Goal: Check status: Check status

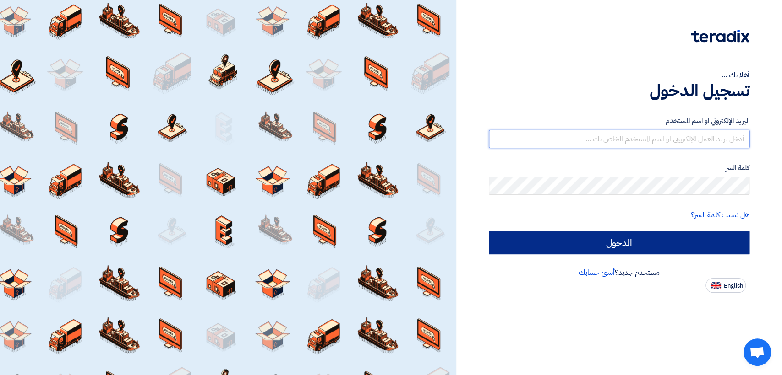
type input "italyaco2030@gmail.com"
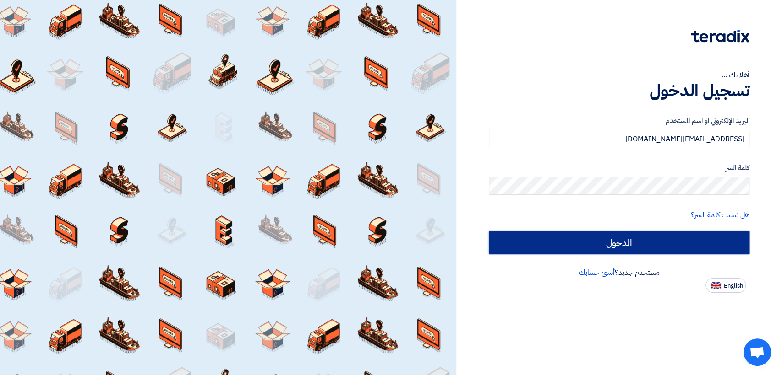
click at [502, 236] on input "الدخول" at bounding box center [619, 243] width 261 height 23
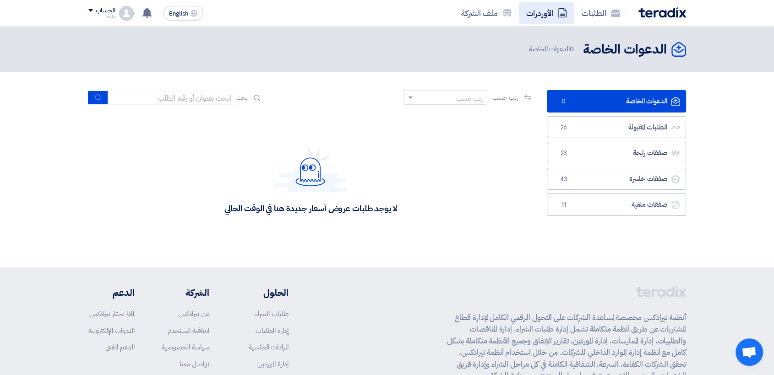
click at [542, 12] on link "الأوردرات" at bounding box center [546, 13] width 55 height 22
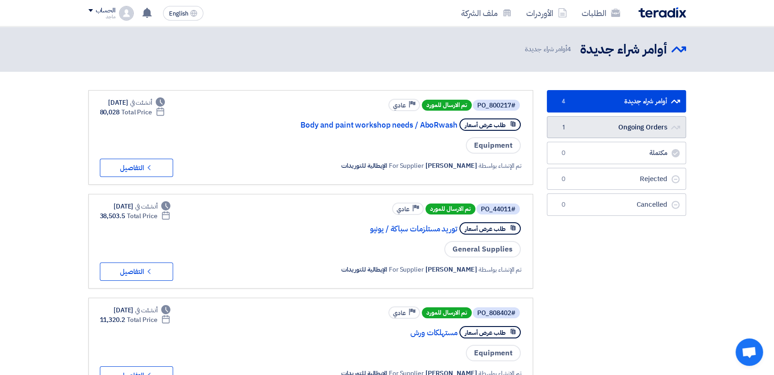
click at [576, 120] on link "Ongoing Orders Ongoing Orders 1" at bounding box center [616, 127] width 139 height 22
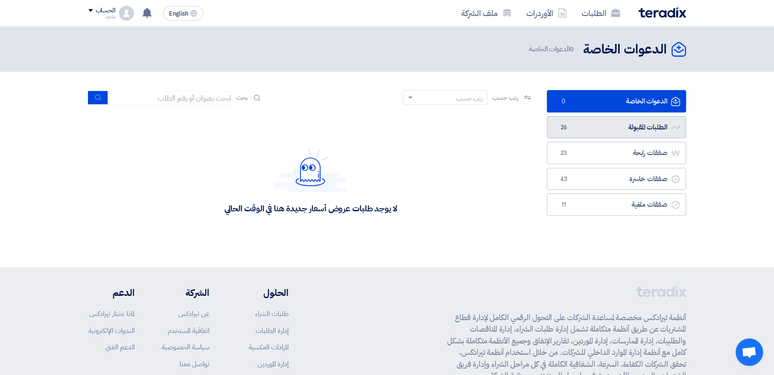
click at [584, 122] on link "الطلبات المقبولة الطلبات المقبولة 26" at bounding box center [616, 127] width 139 height 22
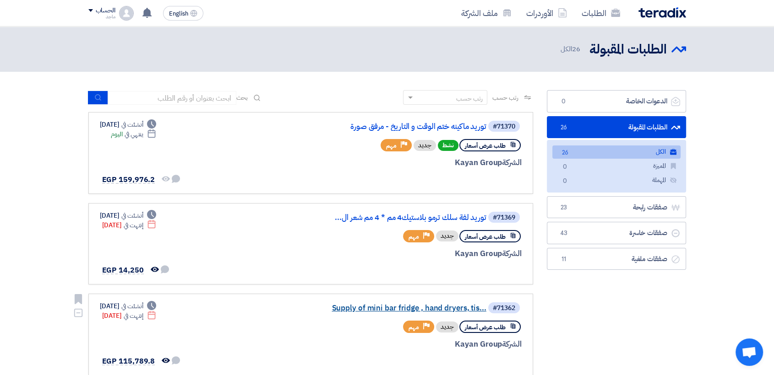
click at [386, 310] on link "Supply of mini bar fridge , hand dryers, tis..." at bounding box center [394, 308] width 183 height 8
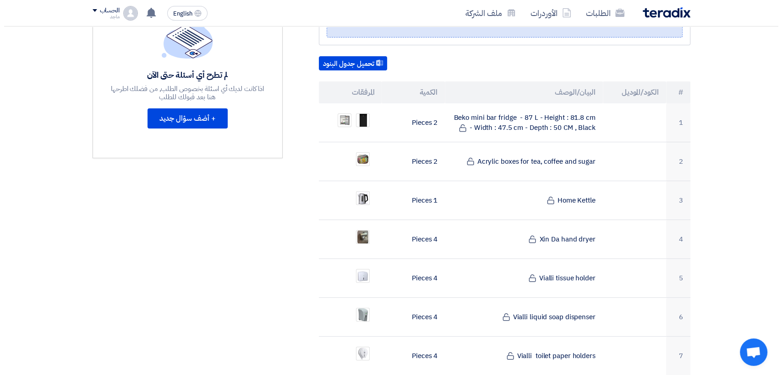
scroll to position [265, 0]
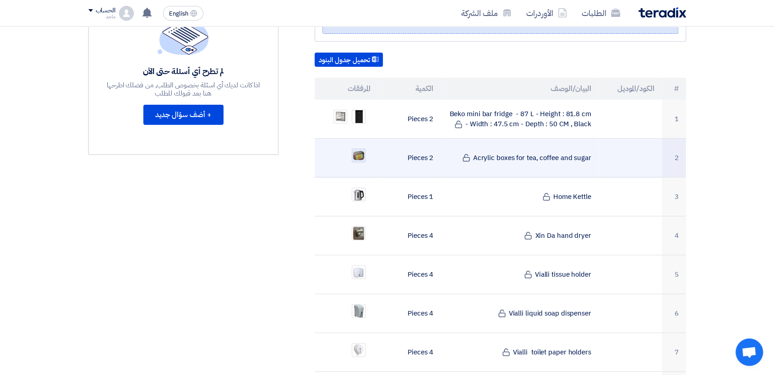
click at [355, 150] on img at bounding box center [358, 155] width 13 height 11
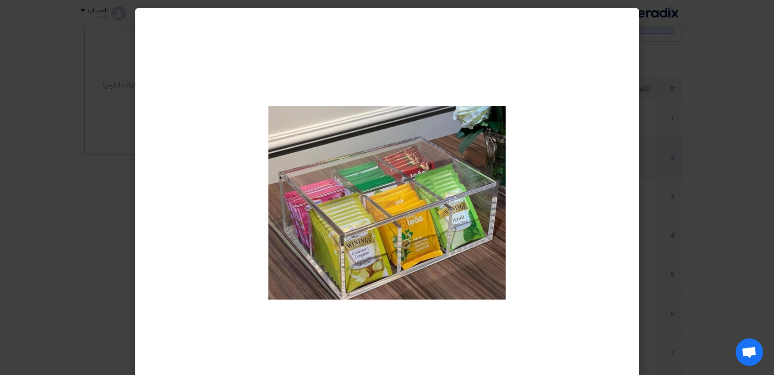
click at [355, 144] on img at bounding box center [386, 203] width 237 height 194
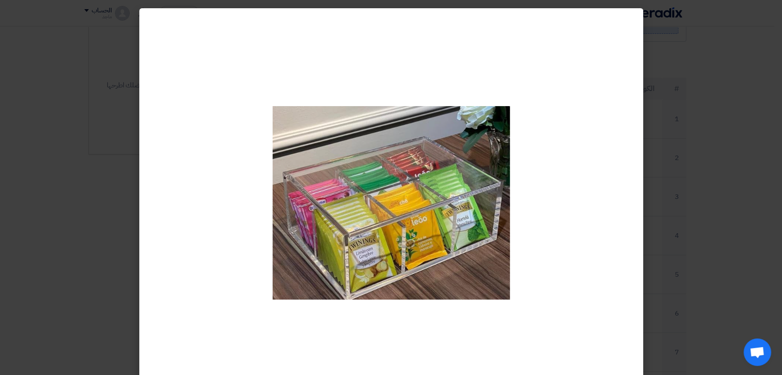
click at [87, 173] on modal-container at bounding box center [391, 187] width 782 height 375
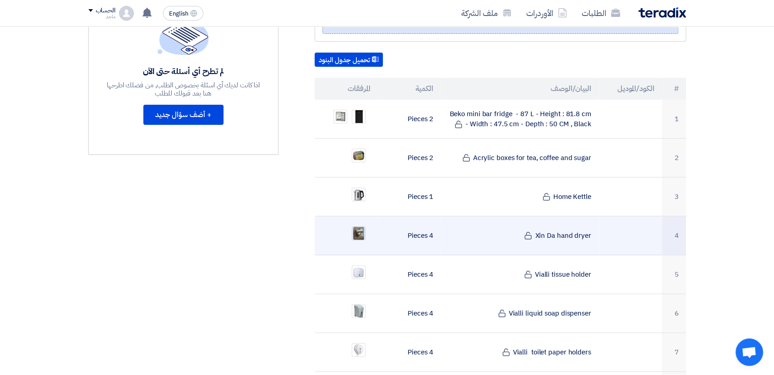
click at [359, 225] on img at bounding box center [358, 233] width 13 height 16
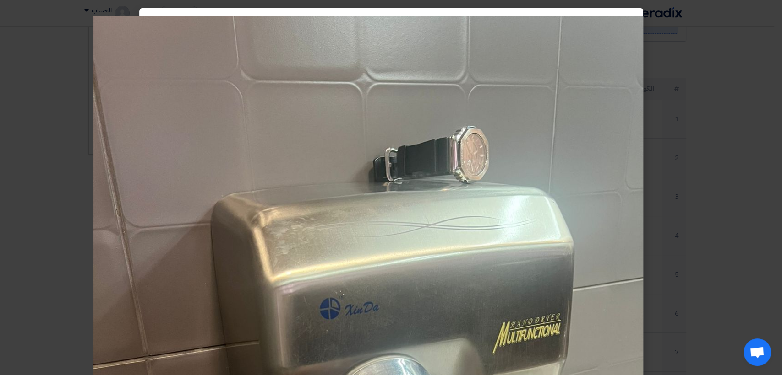
click at [81, 213] on modal-container at bounding box center [391, 187] width 782 height 375
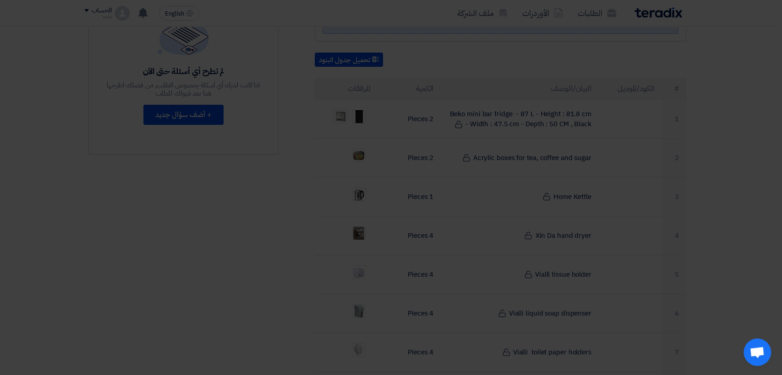
click at [81, 213] on modal-container at bounding box center [391, 187] width 782 height 375
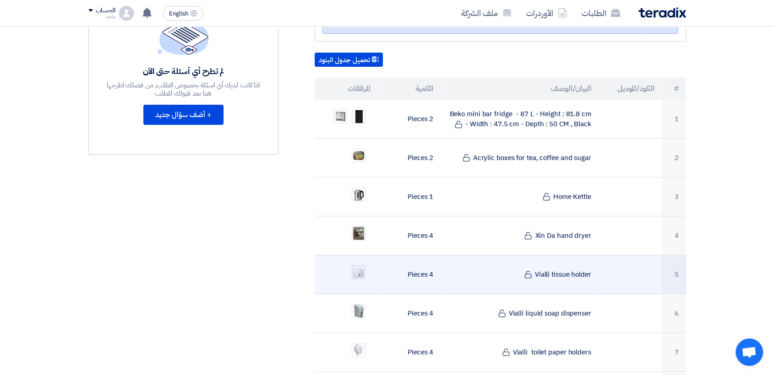
click at [361, 266] on img at bounding box center [358, 272] width 13 height 13
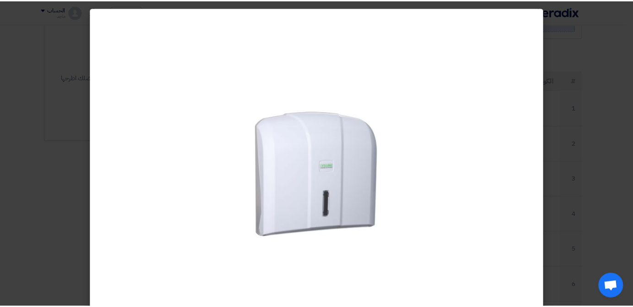
scroll to position [265, 0]
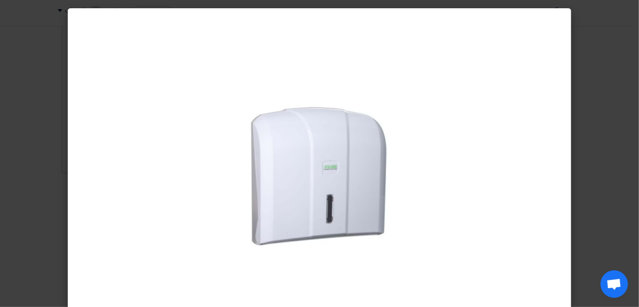
click at [22, 152] on modal-container at bounding box center [319, 153] width 639 height 307
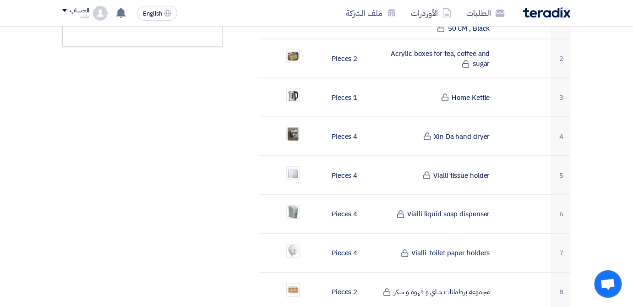
scroll to position [392, 0]
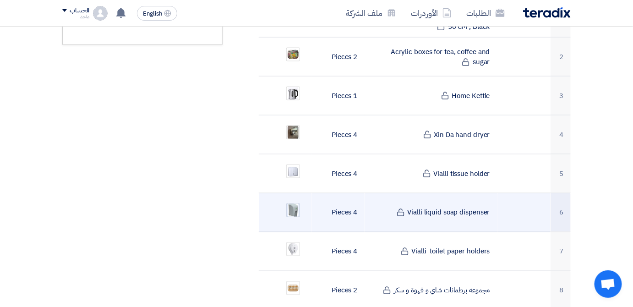
click at [288, 202] on img at bounding box center [293, 210] width 13 height 16
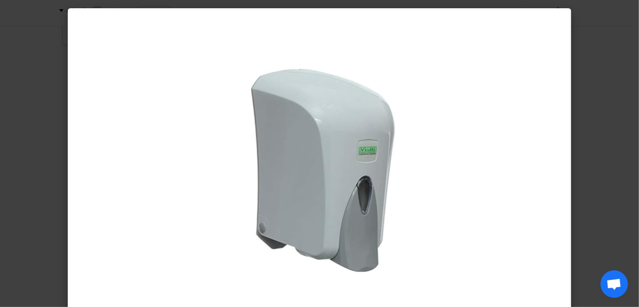
click at [46, 217] on modal-container at bounding box center [319, 153] width 639 height 307
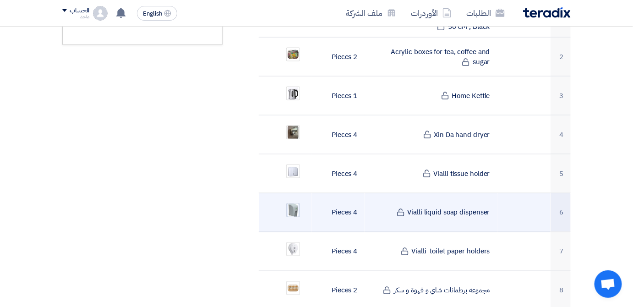
click at [296, 202] on img at bounding box center [293, 210] width 13 height 16
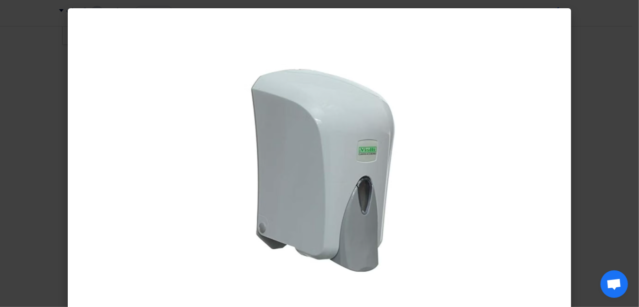
click at [20, 193] on modal-container at bounding box center [319, 153] width 639 height 307
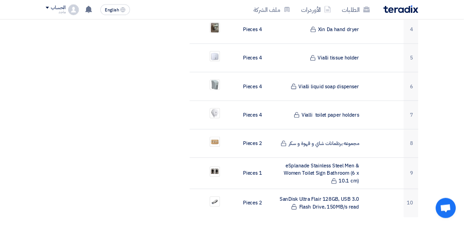
scroll to position [491, 0]
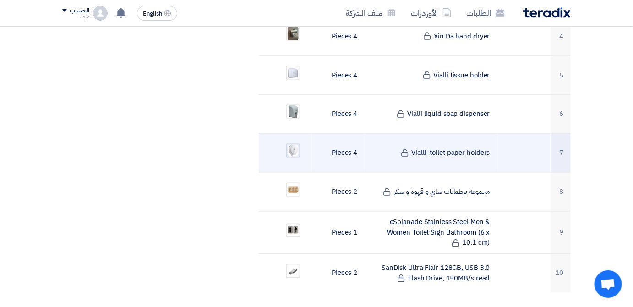
click at [292, 144] on img at bounding box center [293, 150] width 13 height 13
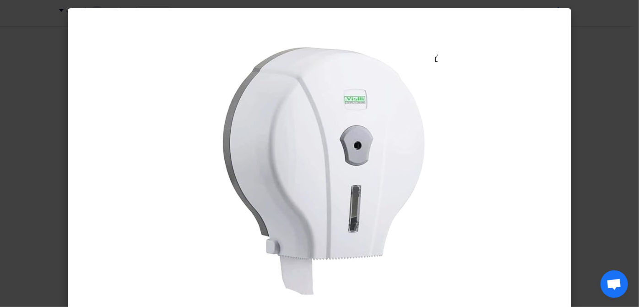
click at [55, 135] on modal-container at bounding box center [319, 153] width 639 height 307
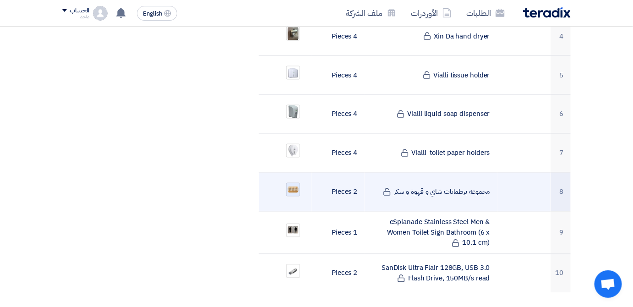
click at [294, 185] on img at bounding box center [293, 189] width 13 height 9
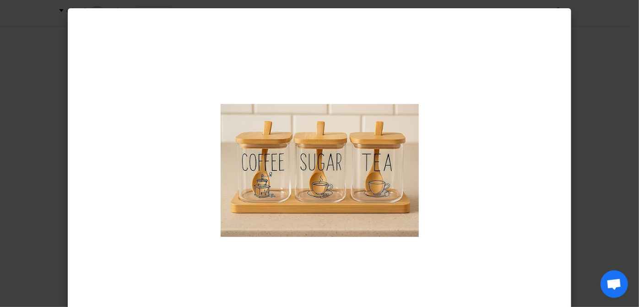
click at [50, 197] on modal-container at bounding box center [319, 153] width 639 height 307
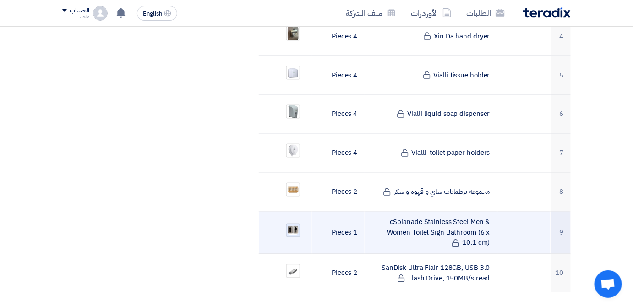
click at [292, 225] on img at bounding box center [293, 230] width 13 height 11
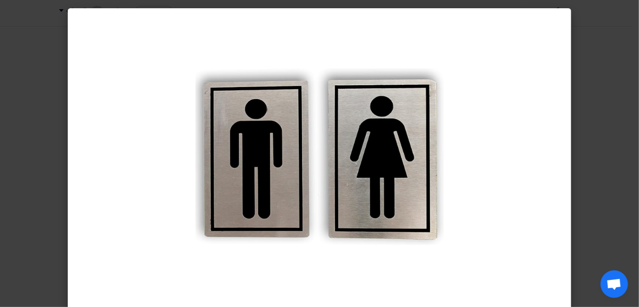
click at [54, 175] on modal-container at bounding box center [319, 153] width 639 height 307
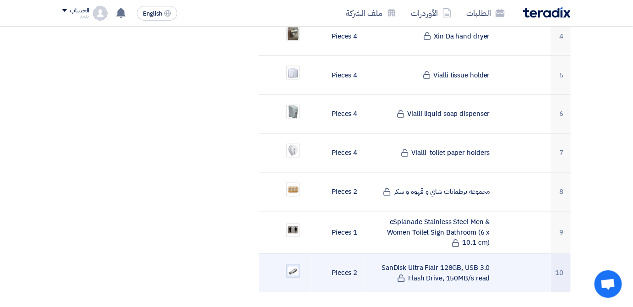
click at [295, 266] on img at bounding box center [293, 271] width 13 height 11
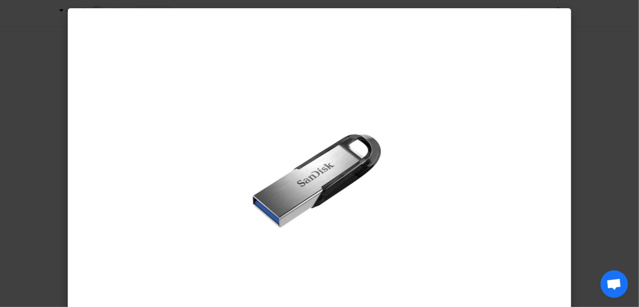
click at [14, 161] on modal-container at bounding box center [319, 153] width 639 height 307
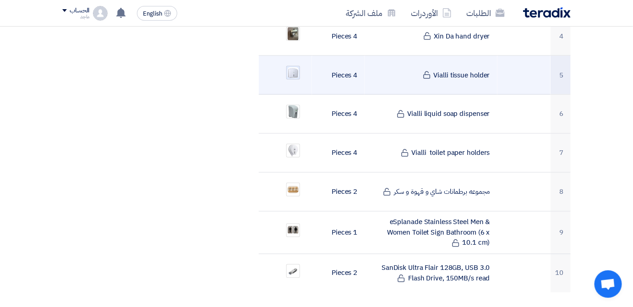
click at [290, 66] on img at bounding box center [293, 72] width 13 height 13
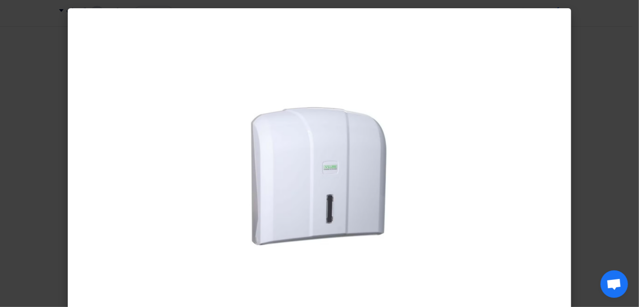
click at [32, 109] on modal-container at bounding box center [319, 153] width 639 height 307
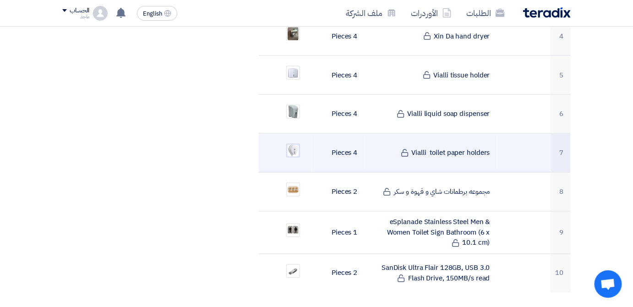
click at [290, 144] on img at bounding box center [293, 150] width 13 height 13
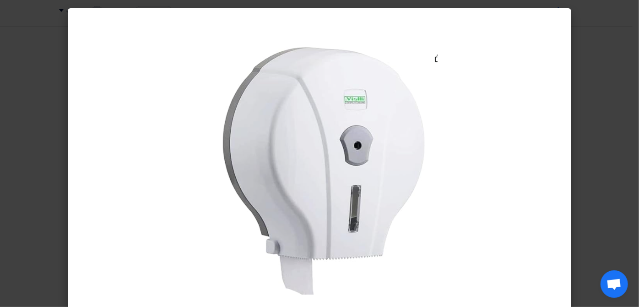
click at [50, 135] on modal-container at bounding box center [319, 153] width 639 height 307
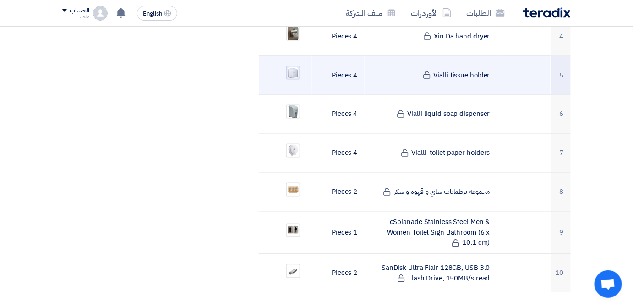
click at [295, 66] on img at bounding box center [293, 72] width 13 height 13
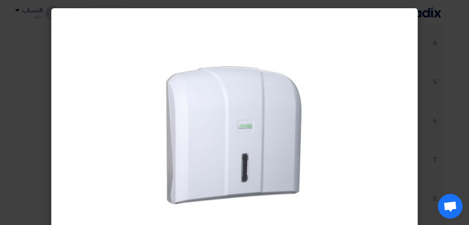
click at [31, 128] on modal-container at bounding box center [234, 112] width 469 height 225
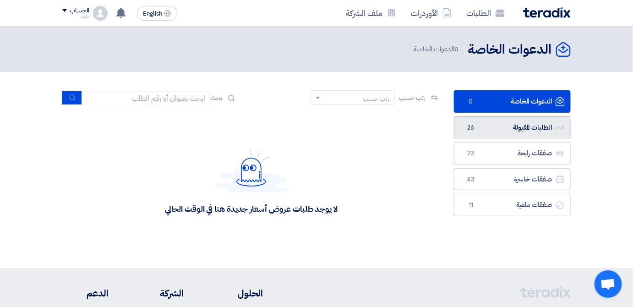
click at [464, 122] on link "الطلبات المقبولة الطلبات المقبولة 26" at bounding box center [512, 127] width 117 height 22
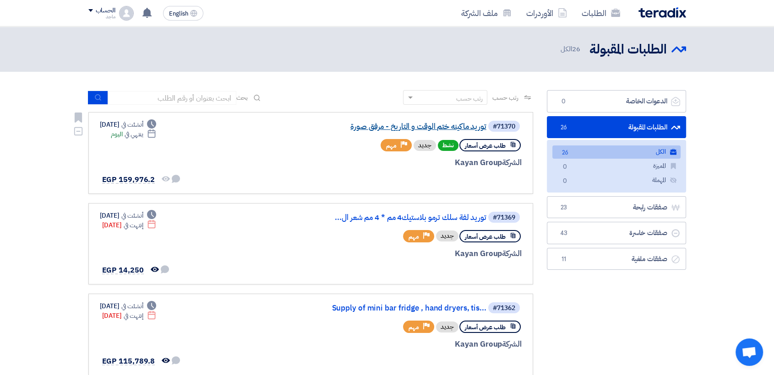
click at [404, 126] on link "توريد ماكينه ختم الوقت و التاريخ - مرفق صورة" at bounding box center [394, 127] width 183 height 8
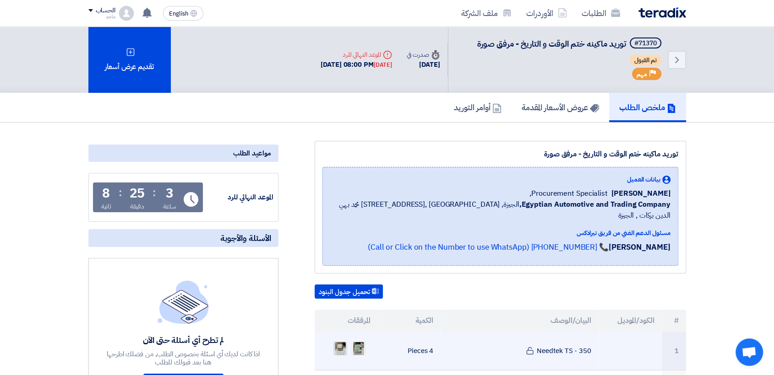
click at [339, 225] on img at bounding box center [340, 349] width 13 height 16
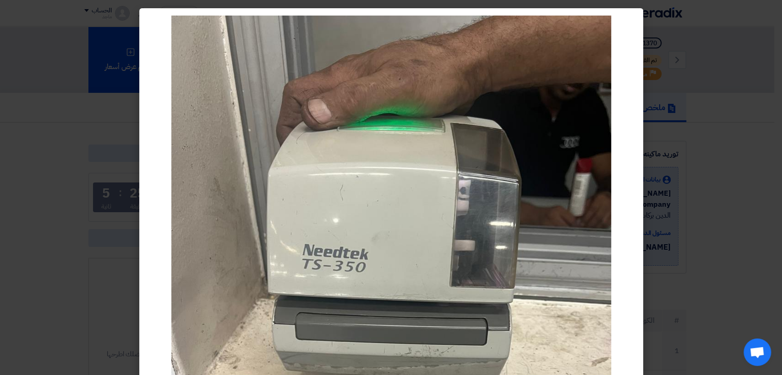
click at [84, 225] on modal-container at bounding box center [391, 187] width 782 height 375
